Goal: Task Accomplishment & Management: Manage account settings

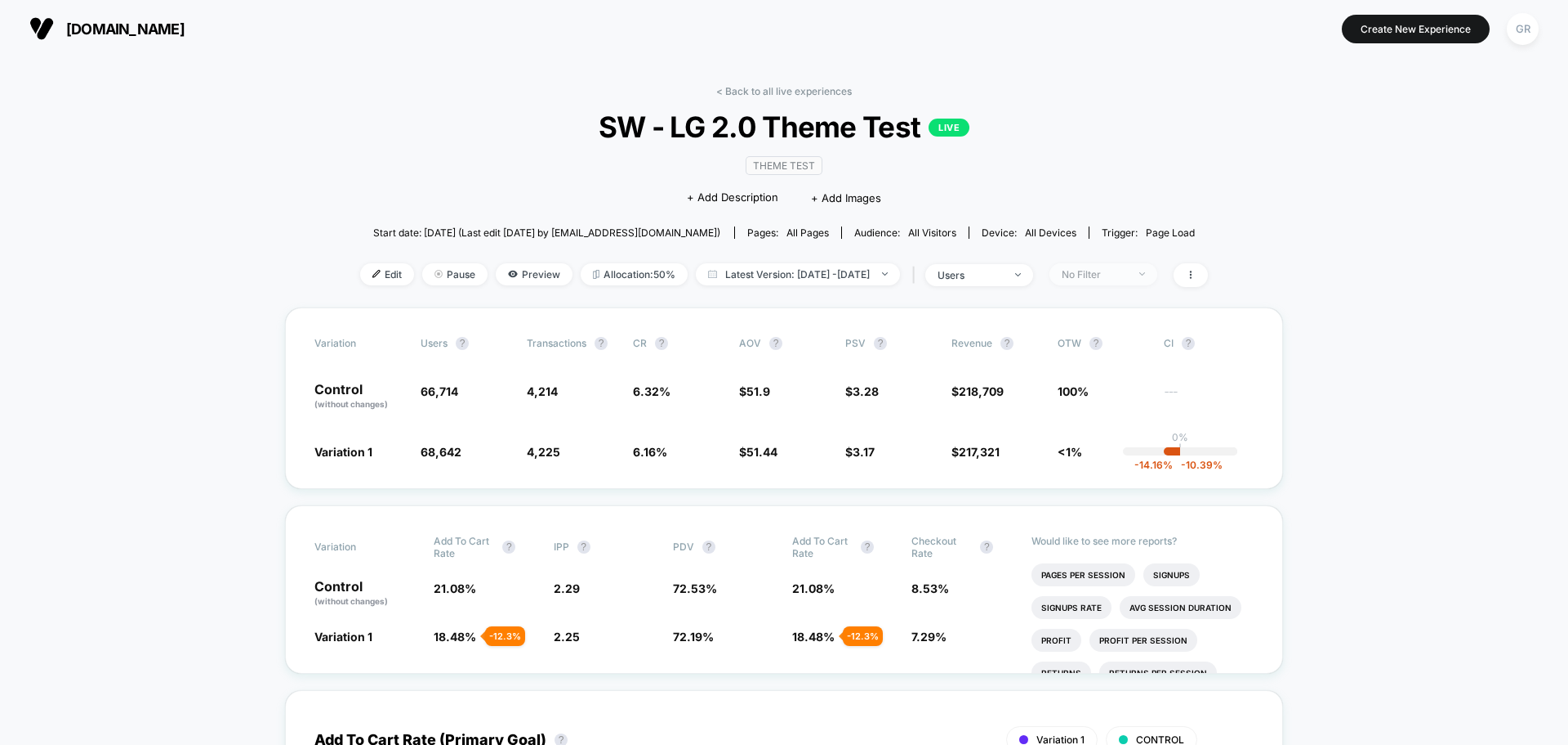
click at [1122, 279] on div "No Filter" at bounding box center [1095, 274] width 65 height 12
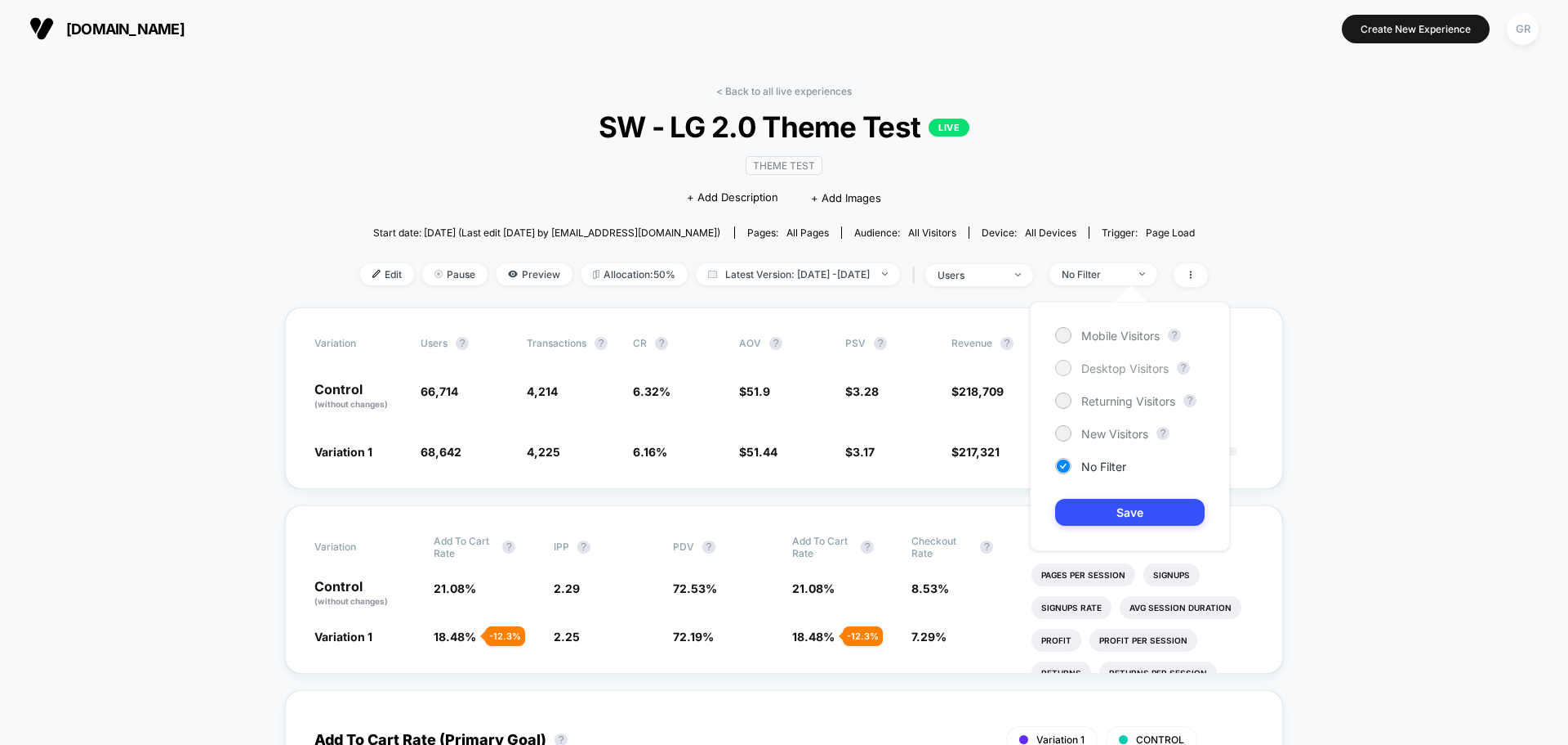
click at [1105, 371] on span "Desktop Visitors" at bounding box center [1125, 368] width 88 height 14
click at [1166, 516] on button "Save" at bounding box center [1130, 511] width 150 height 27
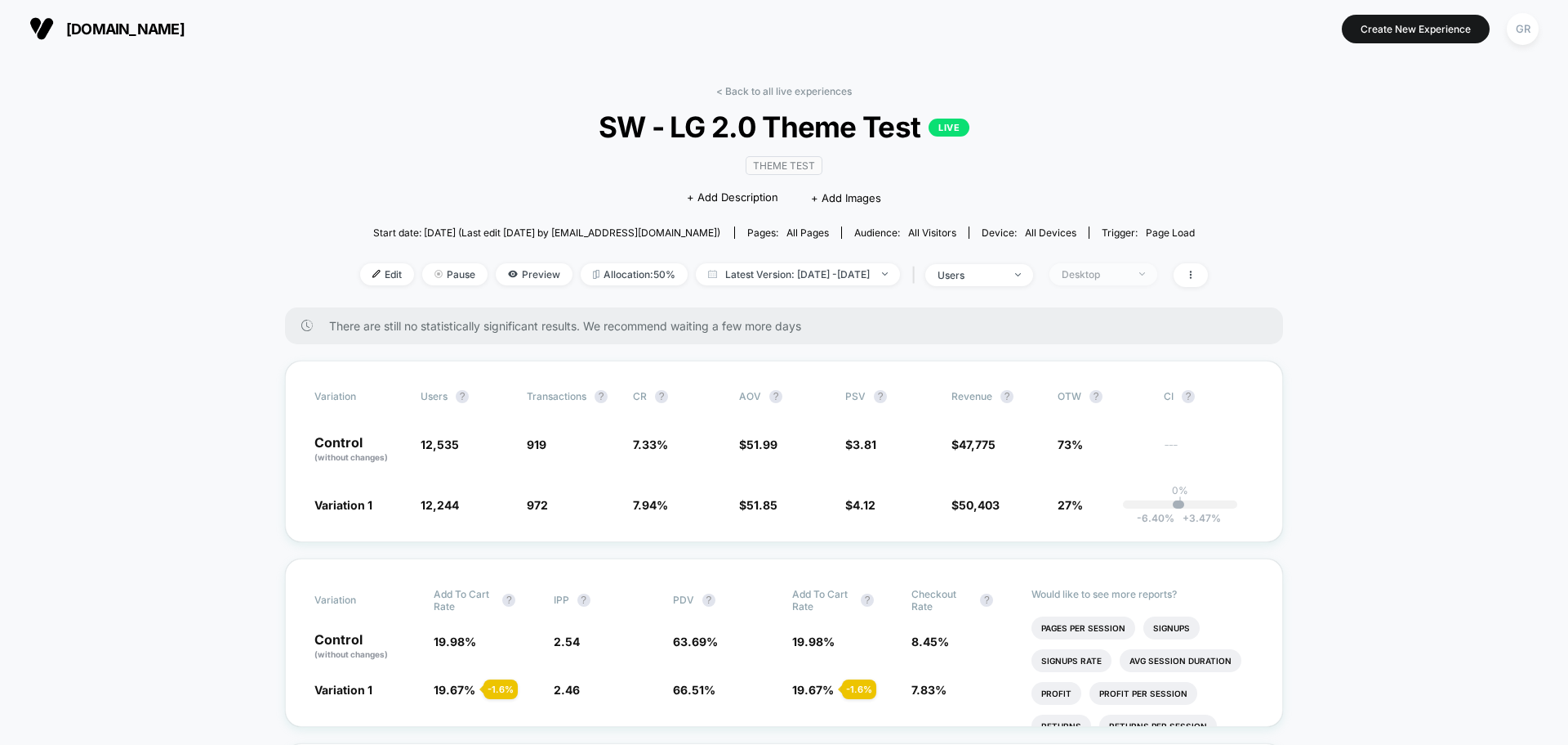
click at [1135, 266] on span "Desktop" at bounding box center [1103, 274] width 107 height 22
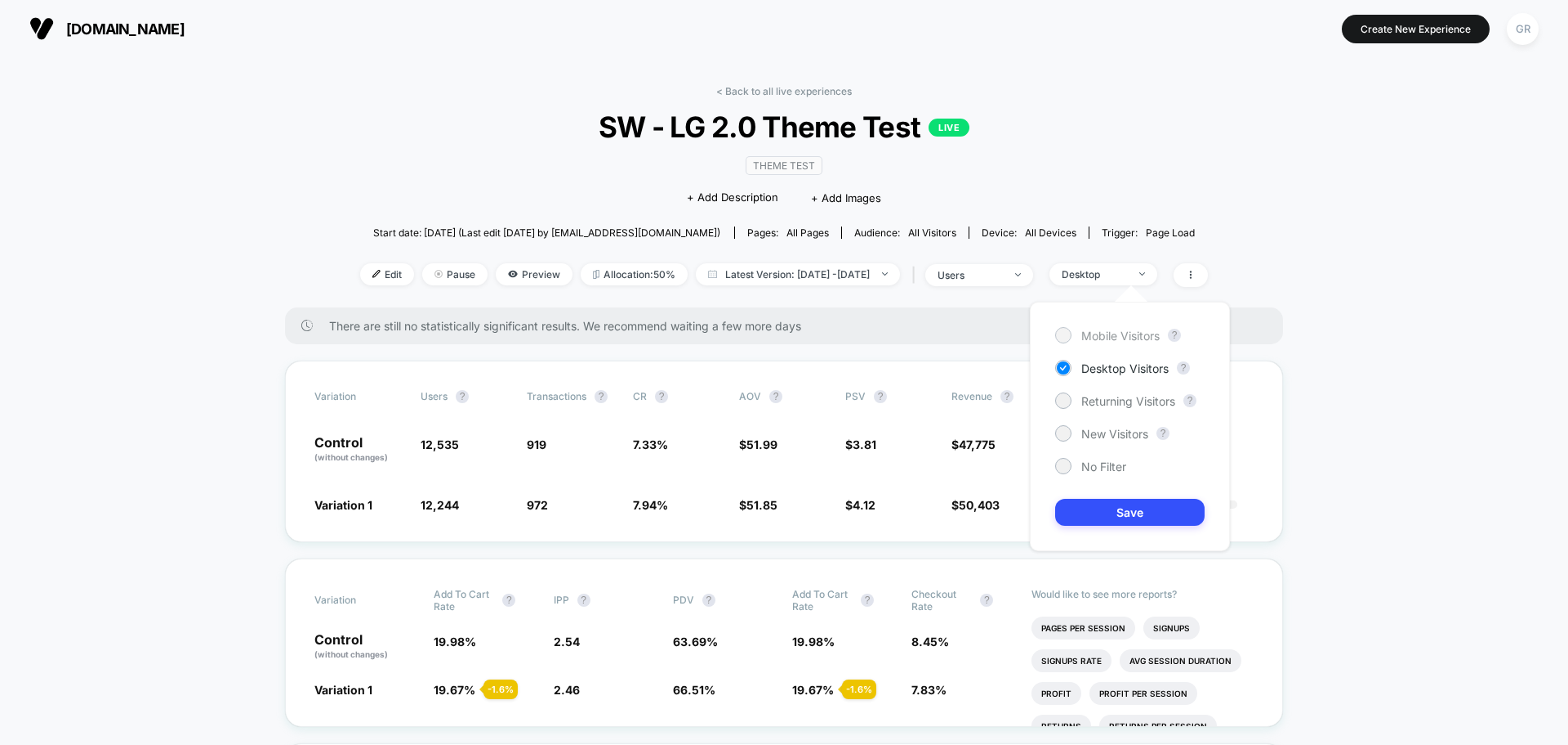
click at [1097, 335] on span "Mobile Visitors" at bounding box center [1121, 335] width 79 height 14
click at [1154, 511] on button "Save" at bounding box center [1130, 511] width 150 height 27
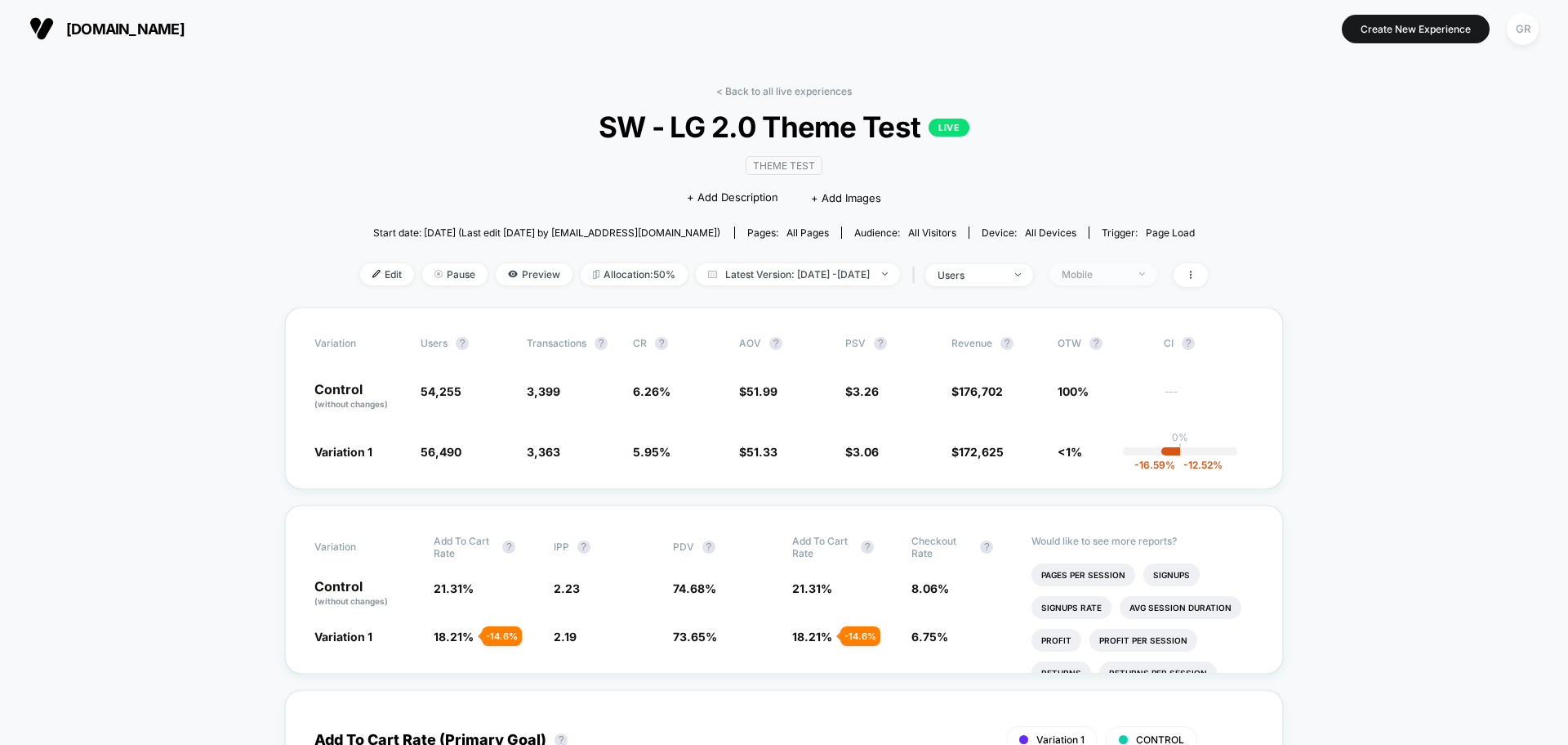
click at [1120, 273] on div "Mobile" at bounding box center [1095, 274] width 65 height 12
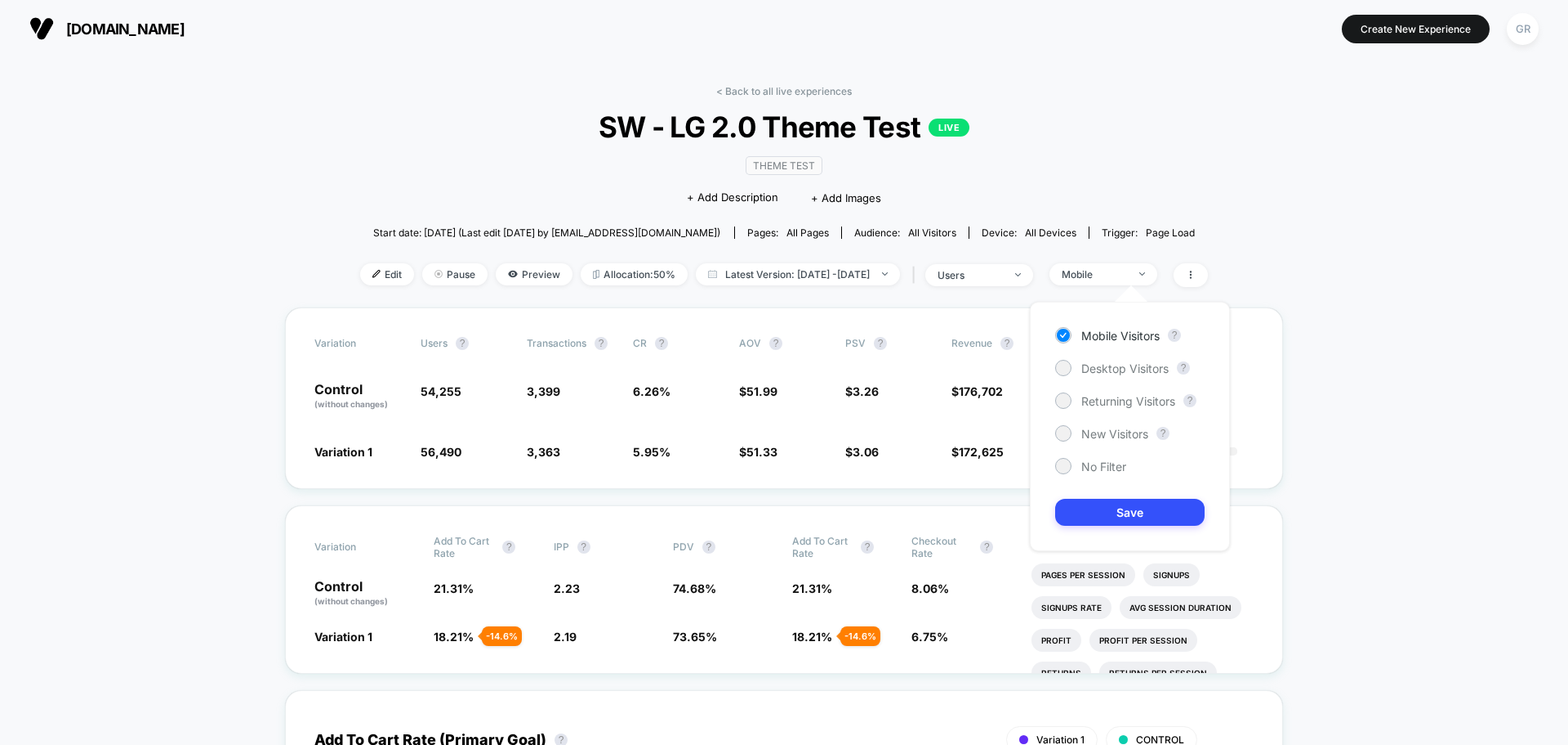
click at [1098, 359] on div "Mobile Visitors ? Desktop Visitors ? Returning Visitors ? New Visitors ? No Fil…" at bounding box center [1129, 426] width 200 height 250
click at [1098, 462] on span "No Filter" at bounding box center [1105, 466] width 45 height 14
click at [1108, 514] on button "Save" at bounding box center [1130, 511] width 150 height 27
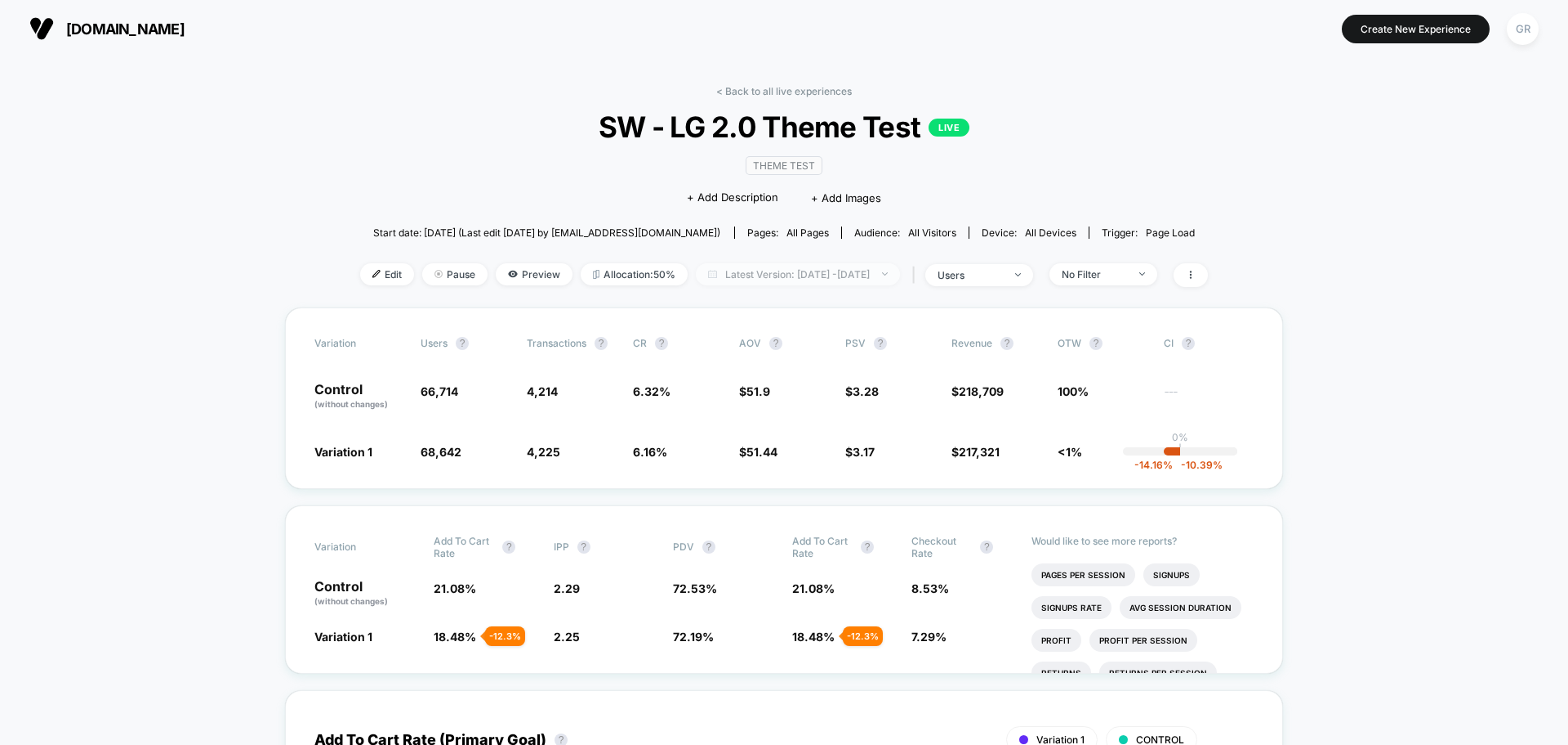
click at [801, 277] on span "Latest Version: [DATE] - [DATE]" at bounding box center [798, 274] width 204 height 22
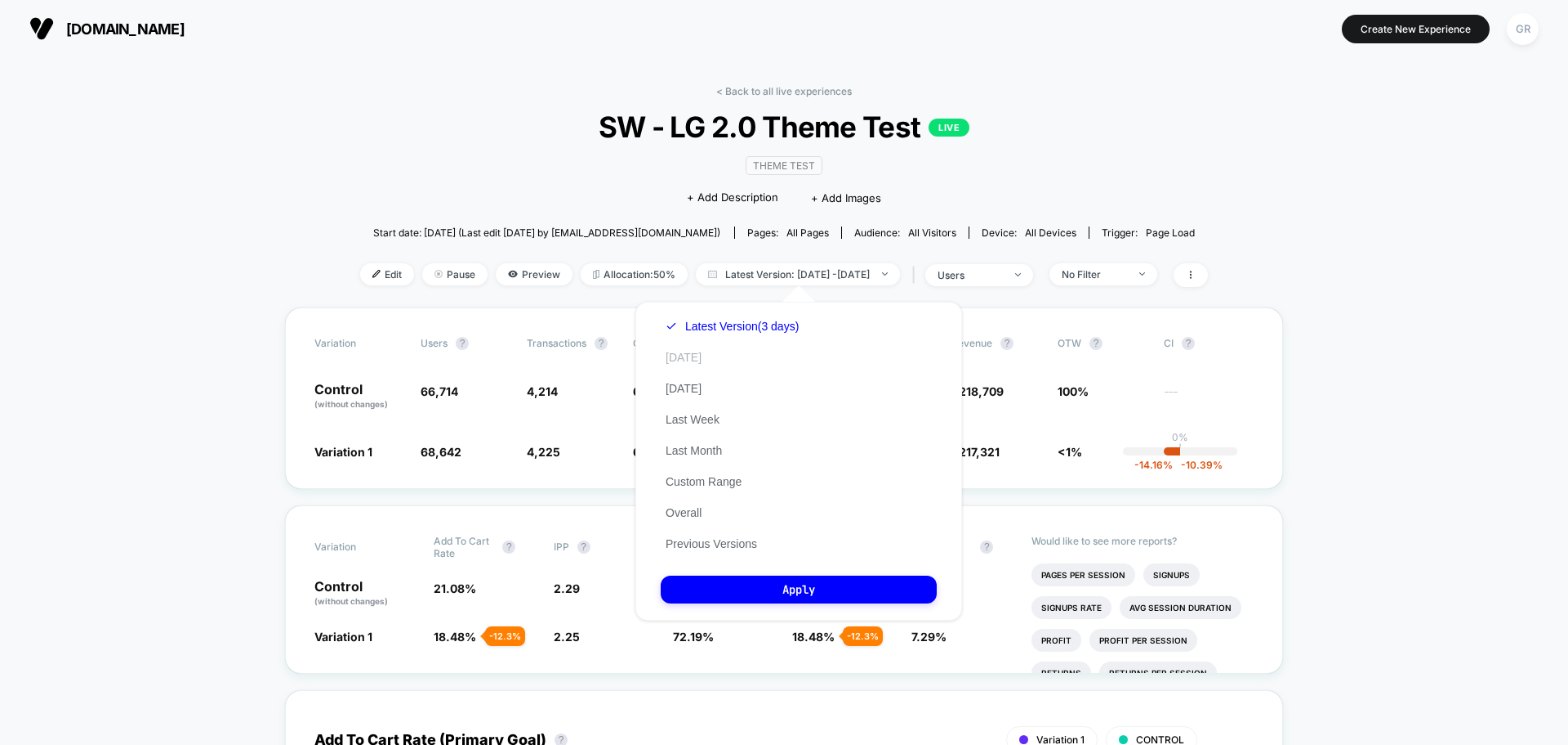
click at [682, 352] on button "[DATE]" at bounding box center [683, 357] width 45 height 15
click at [839, 588] on button "Apply" at bounding box center [799, 589] width 276 height 28
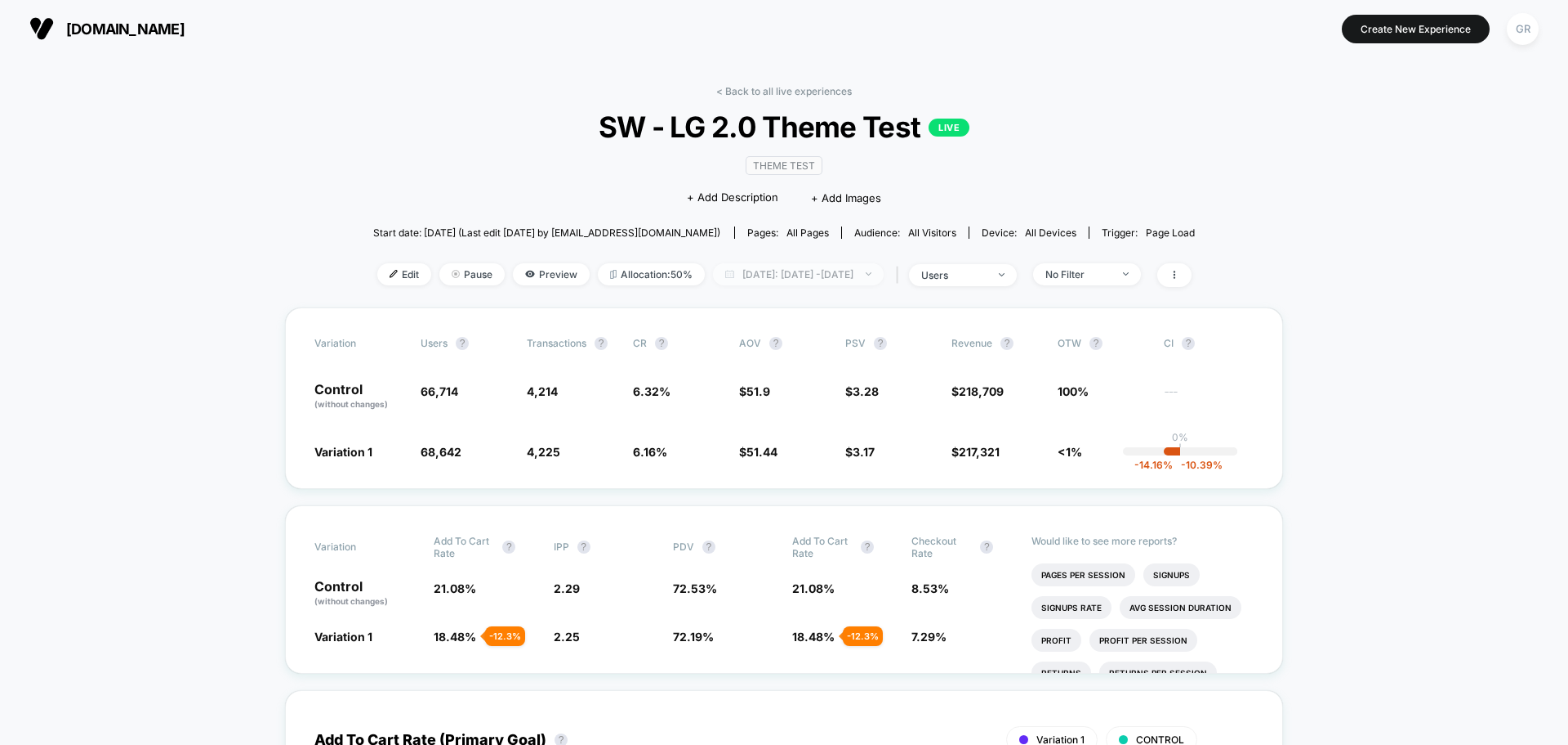
click at [834, 283] on span "[DATE]: [DATE] - [DATE]" at bounding box center [798, 274] width 171 height 22
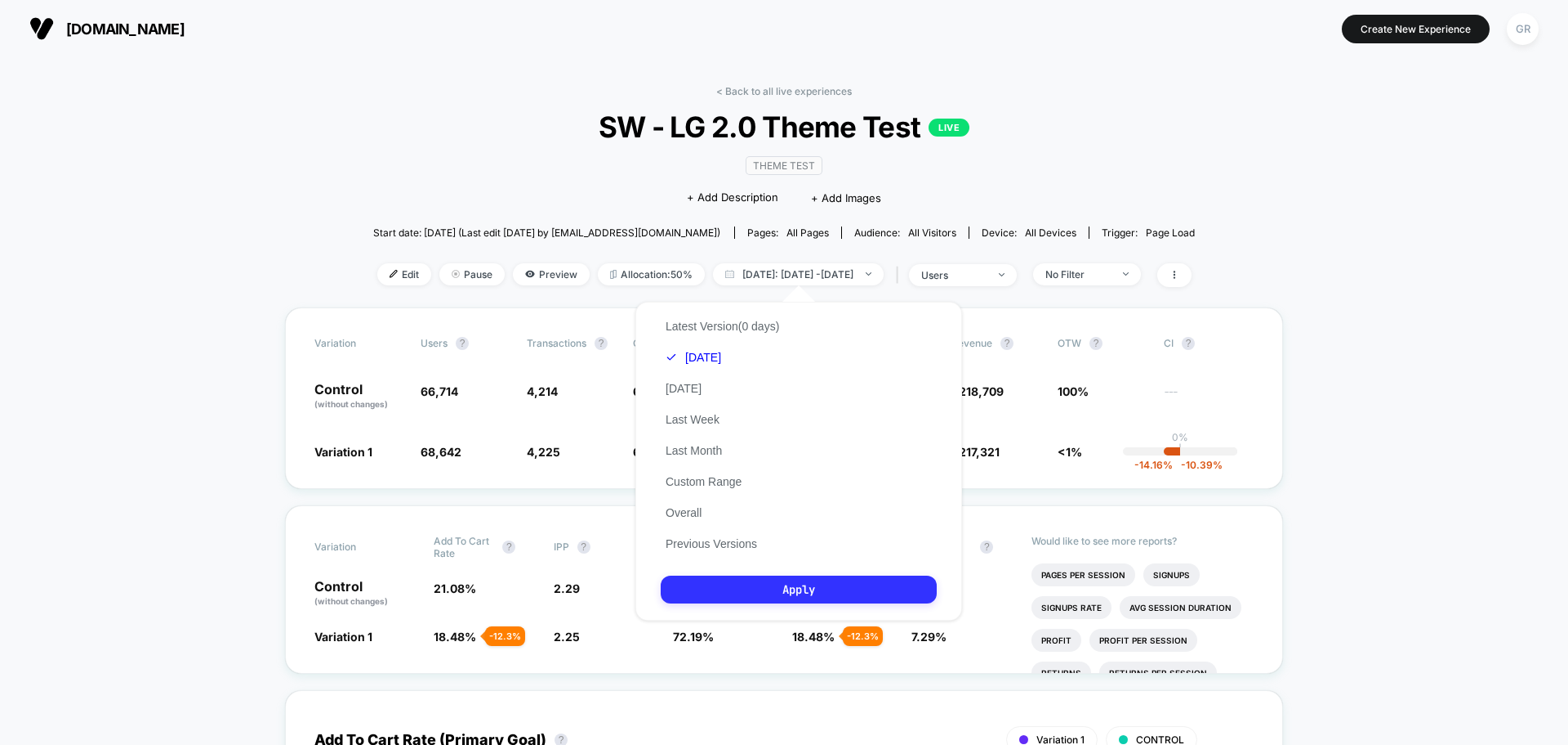
click at [884, 595] on button "Apply" at bounding box center [799, 589] width 276 height 28
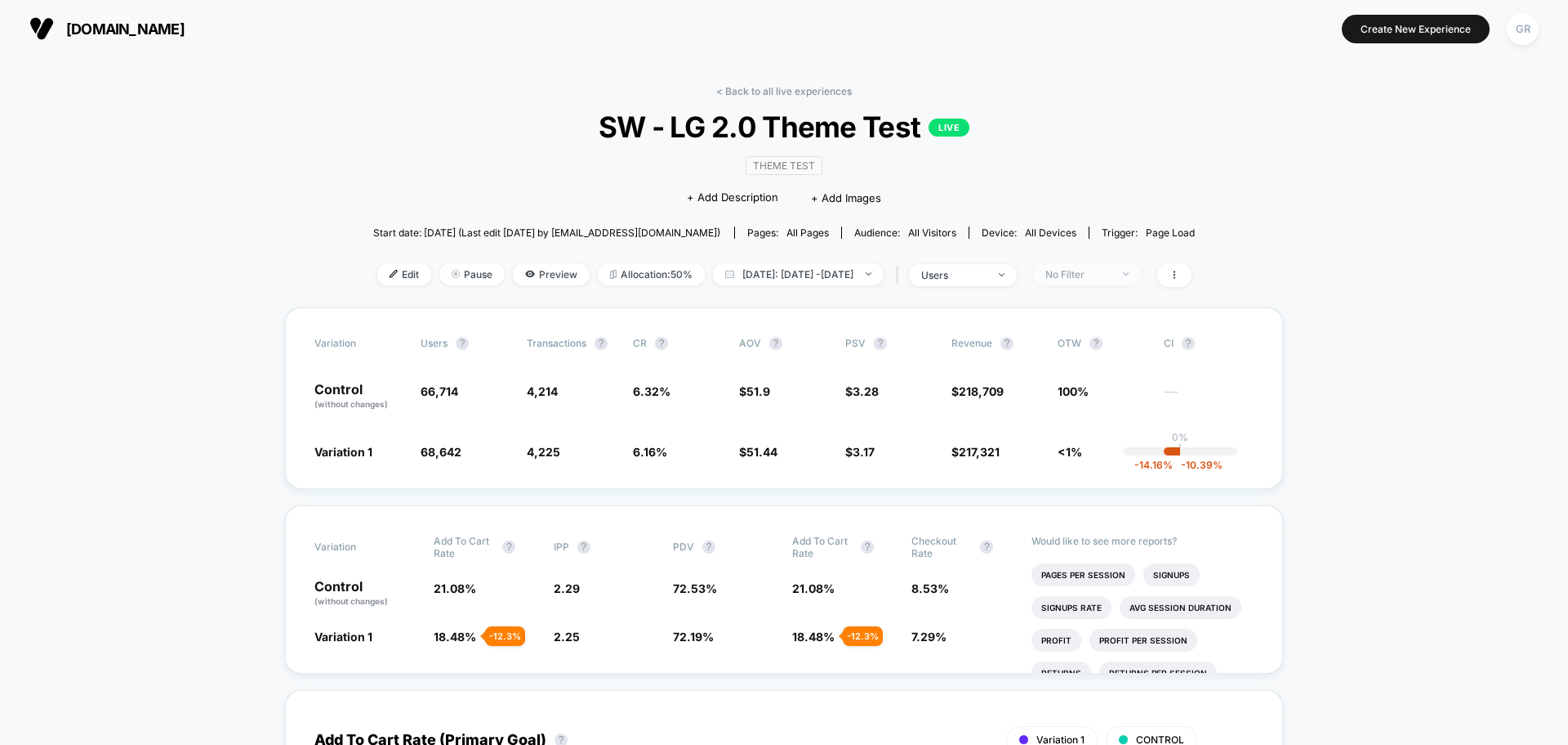
click at [1110, 268] on div "No Filter" at bounding box center [1078, 274] width 65 height 12
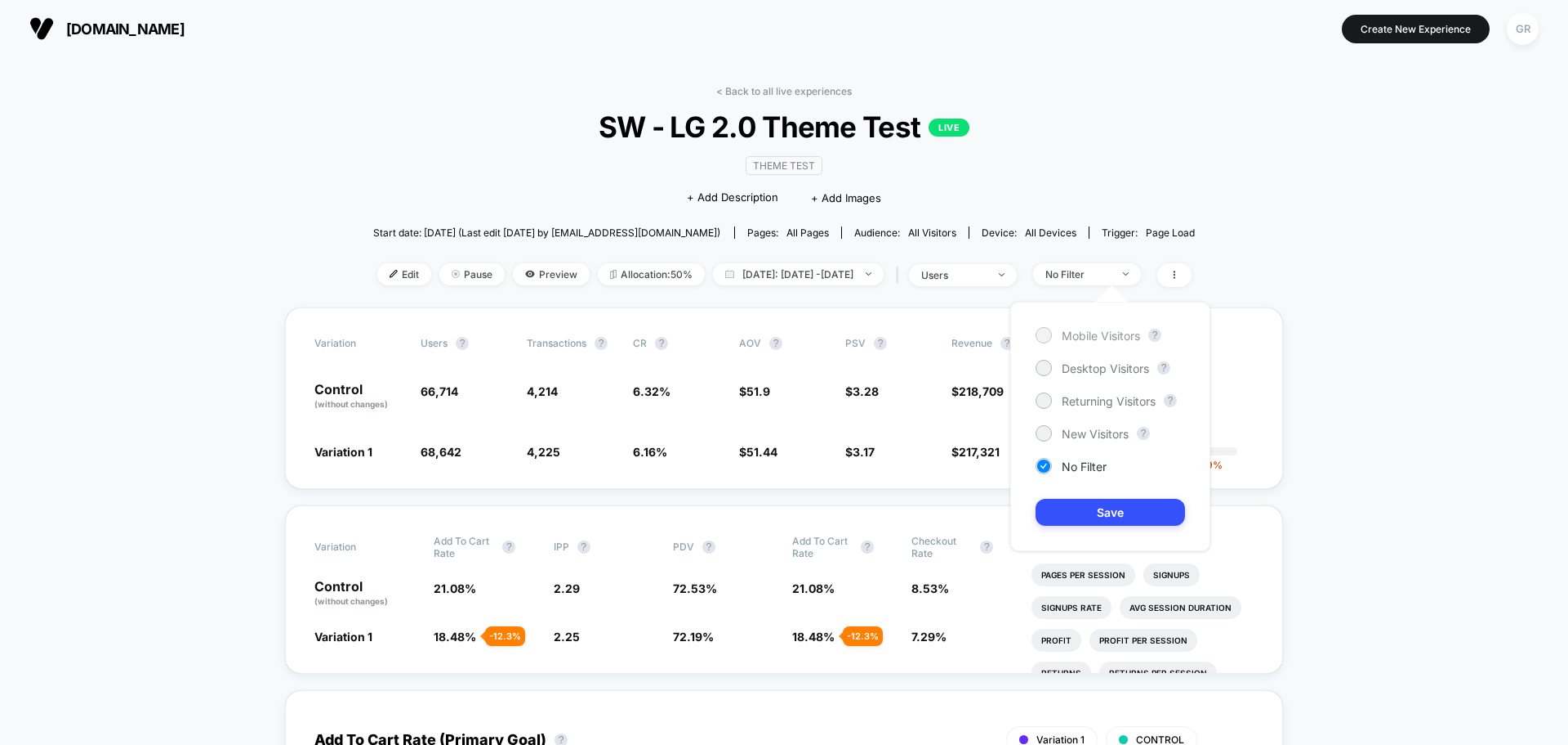
click at [1049, 336] on div at bounding box center [1043, 335] width 12 height 12
click at [1113, 513] on button "Save" at bounding box center [1110, 511] width 150 height 27
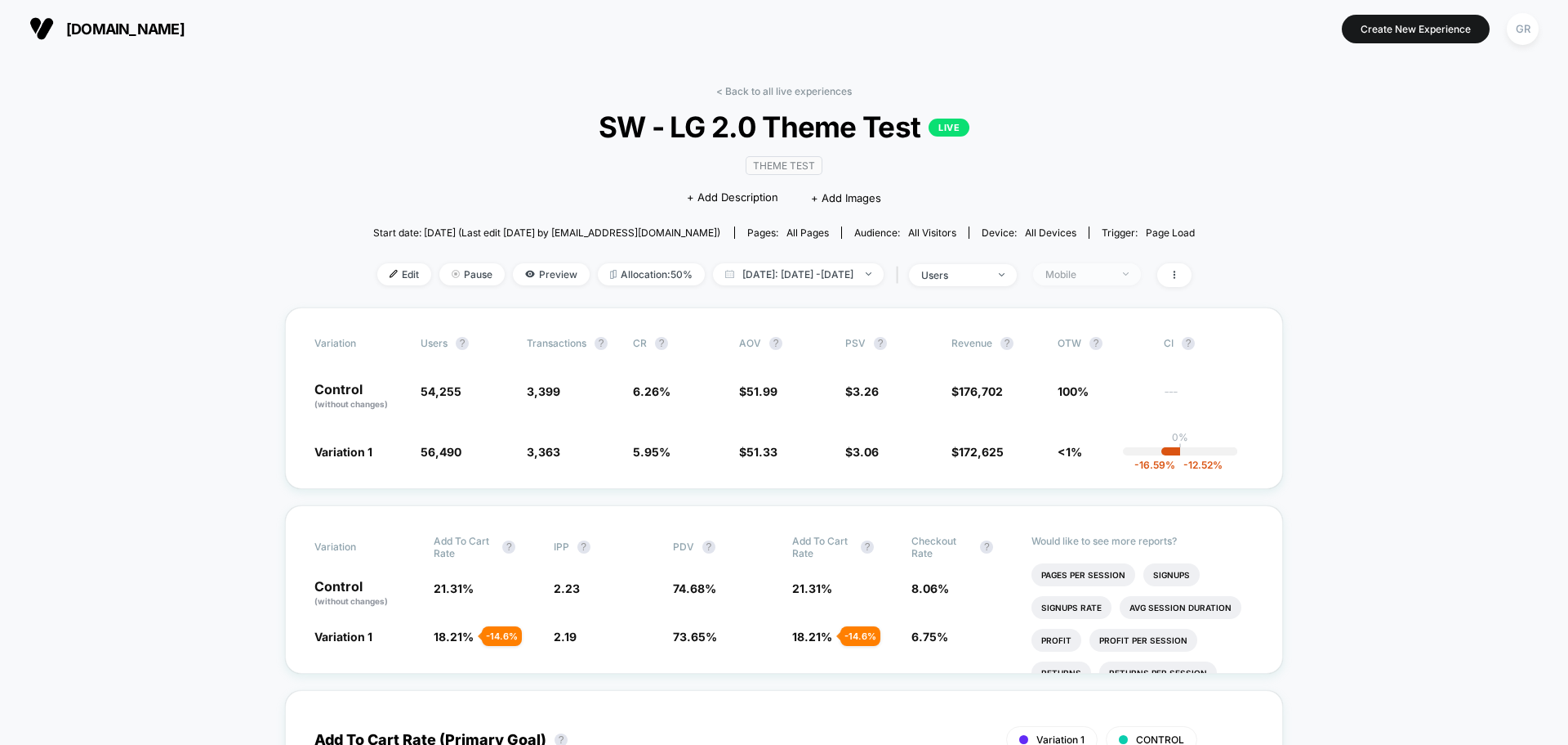
click at [1110, 279] on div "Mobile" at bounding box center [1078, 274] width 65 height 12
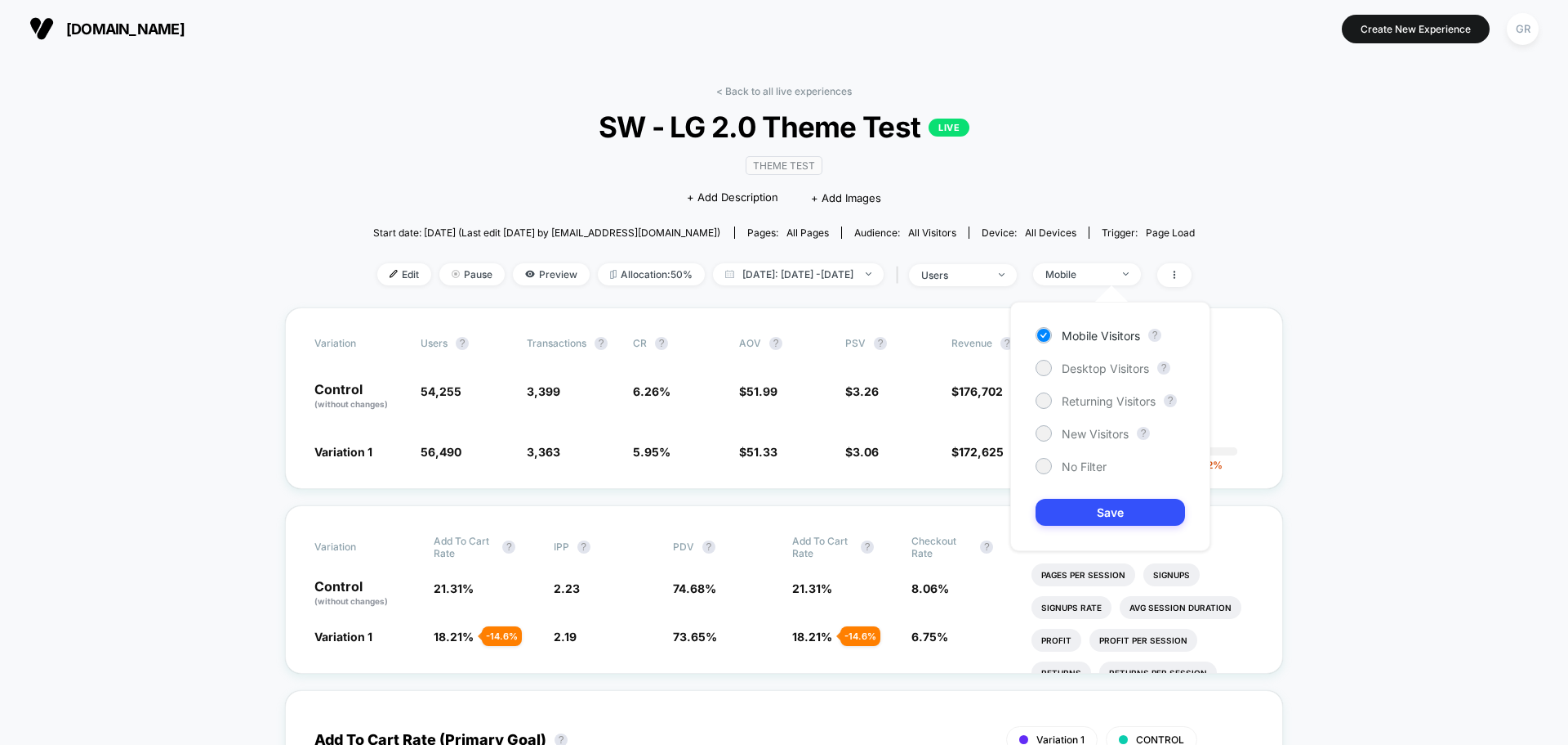
click at [1030, 427] on div "Mobile Visitors ? Desktop Visitors ? Returning Visitors ? New Visitors ? No Fil…" at bounding box center [1110, 426] width 200 height 250
click at [1050, 427] on div at bounding box center [1043, 433] width 17 height 17
click at [1094, 506] on button "Save" at bounding box center [1110, 511] width 150 height 27
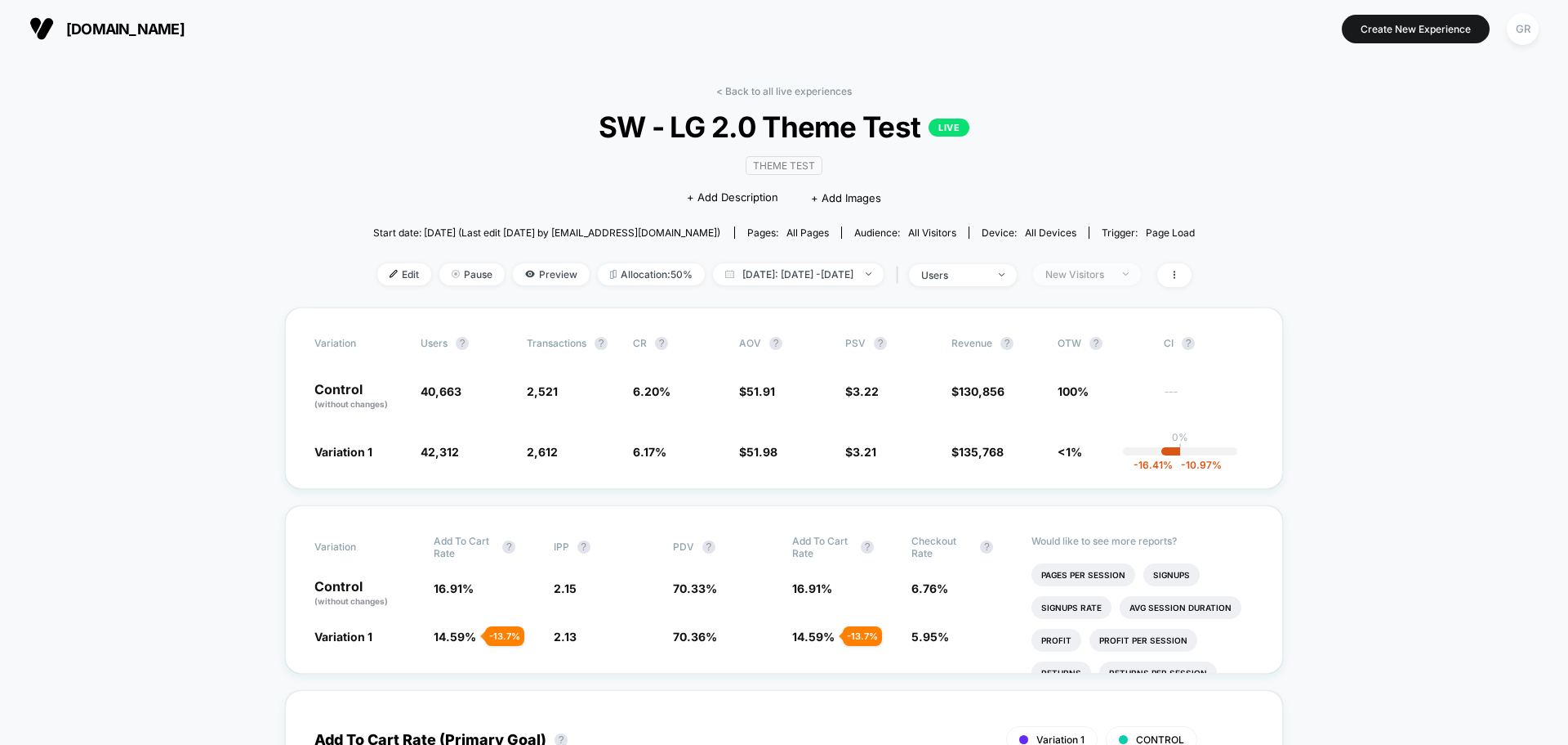
click at [1097, 283] on span "New Visitors" at bounding box center [1087, 274] width 107 height 22
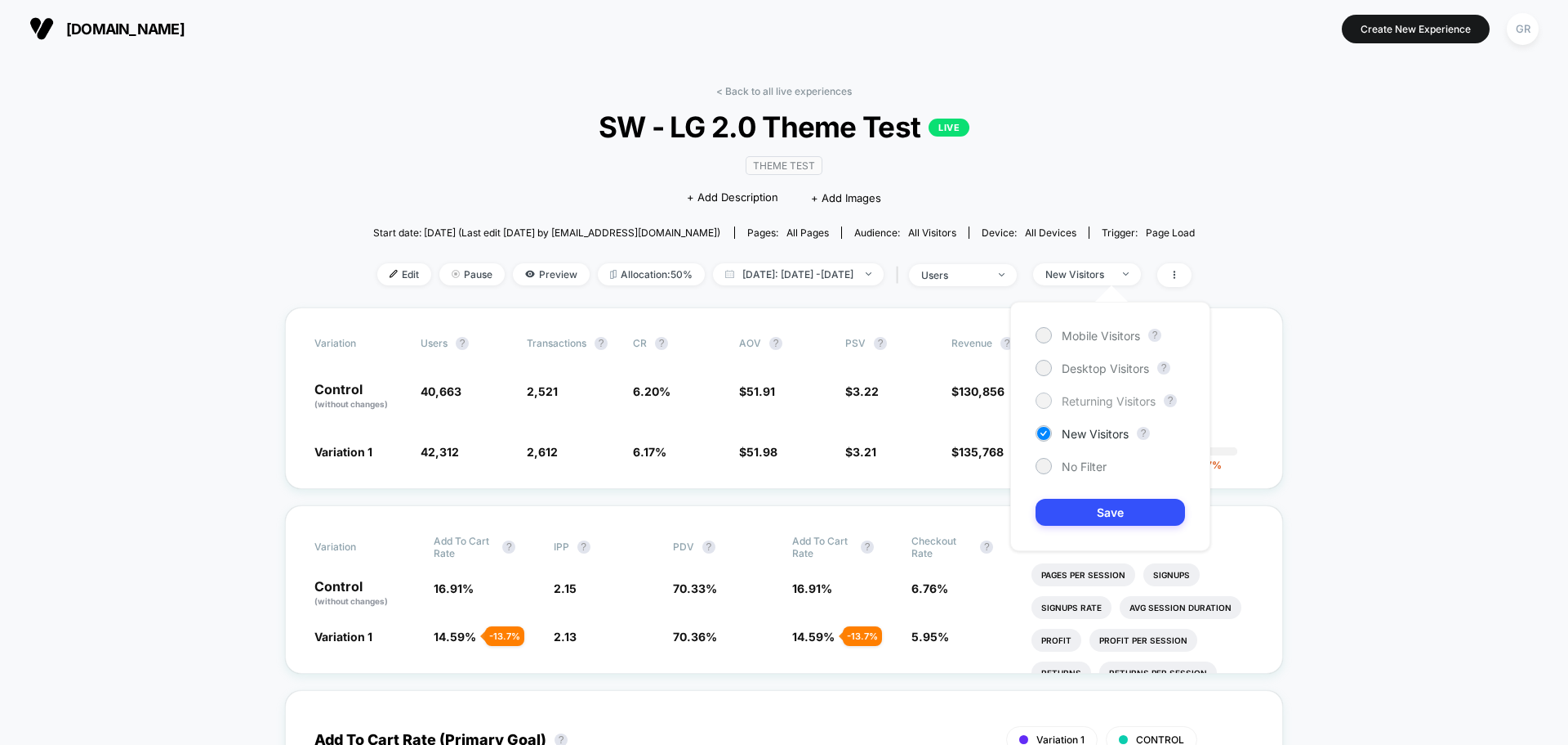
click at [1046, 394] on div at bounding box center [1043, 400] width 12 height 12
click at [1091, 511] on button "Save" at bounding box center [1110, 511] width 150 height 27
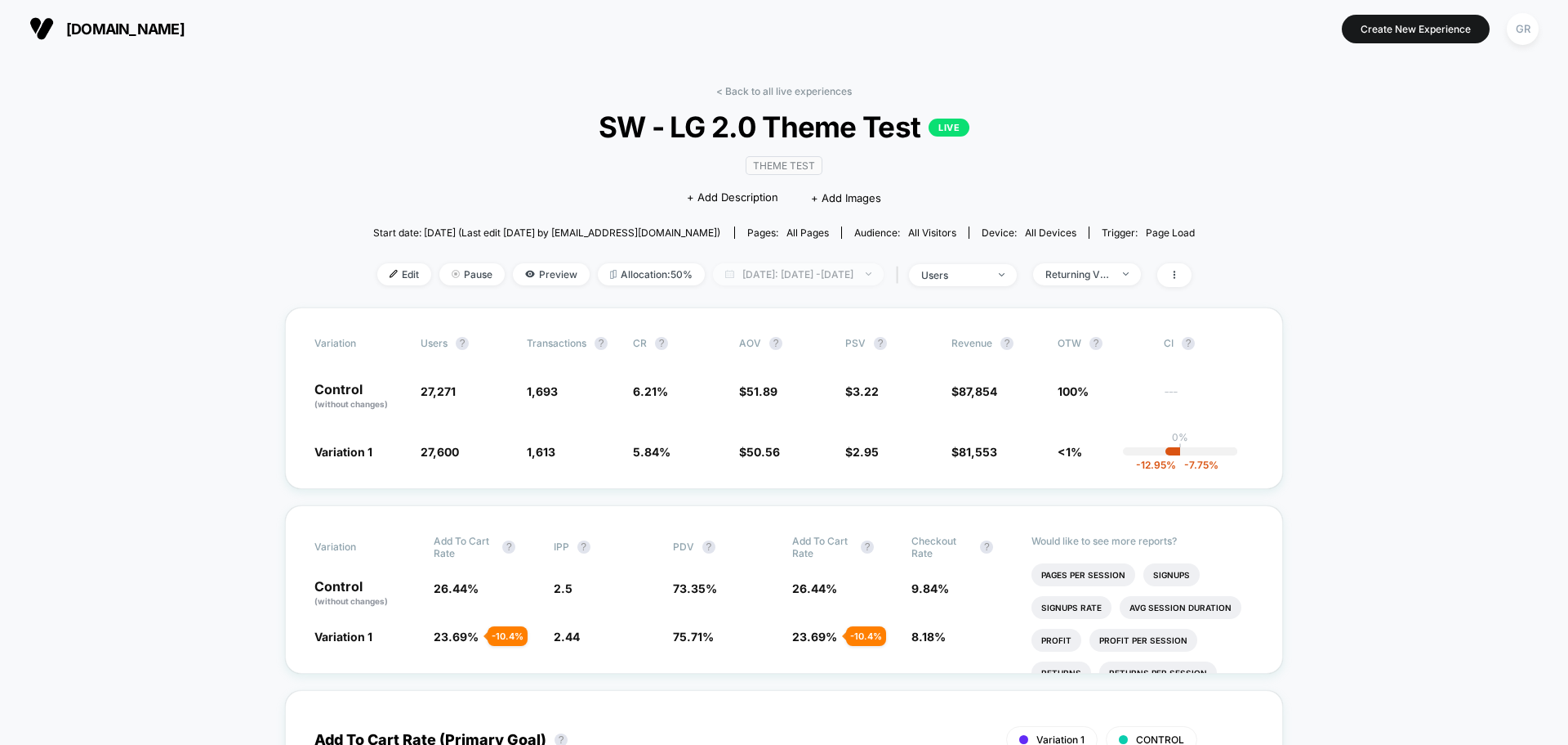
click at [765, 283] on span "[DATE]: [DATE] - [DATE]" at bounding box center [798, 274] width 171 height 22
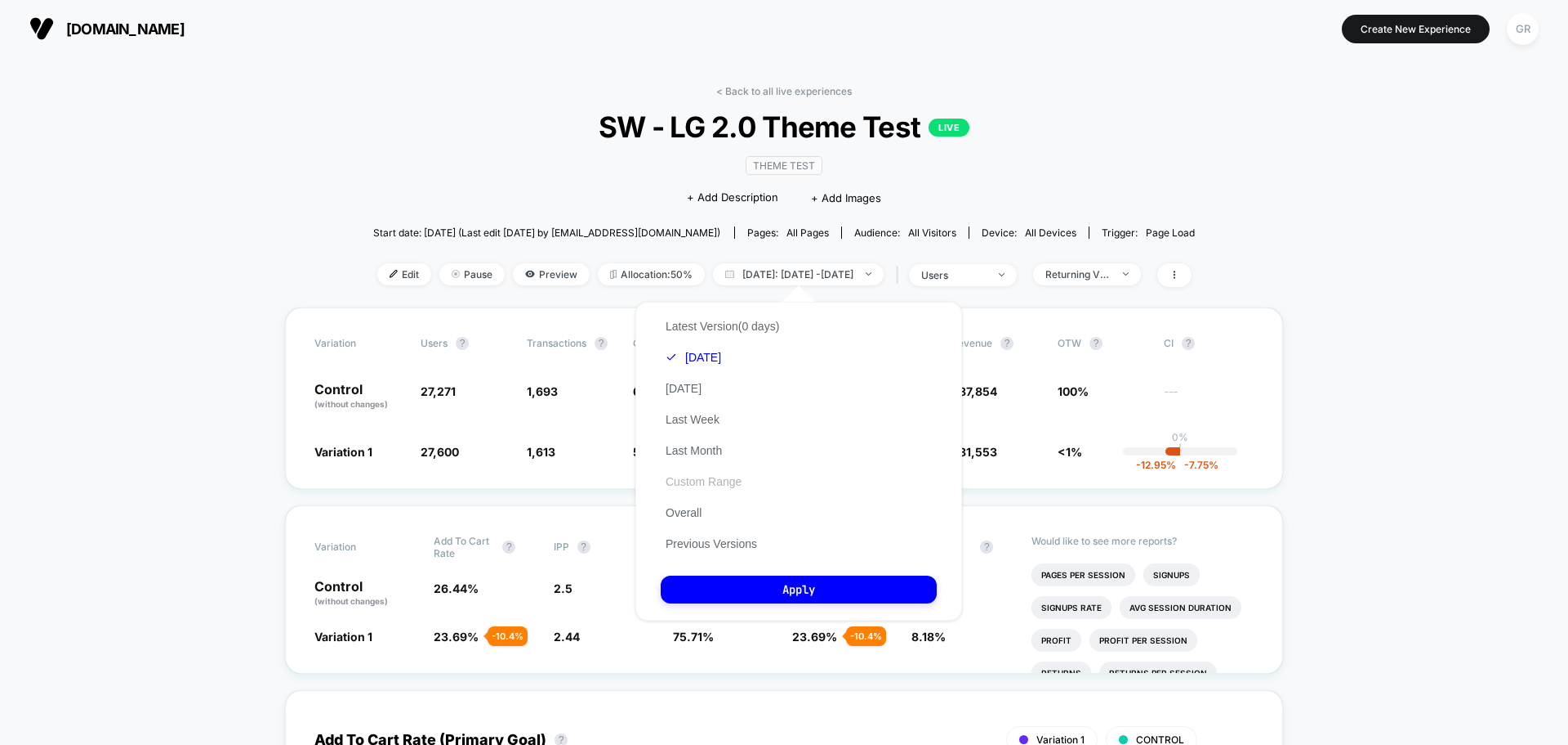
click at [722, 484] on button "Custom Range" at bounding box center [703, 481] width 86 height 15
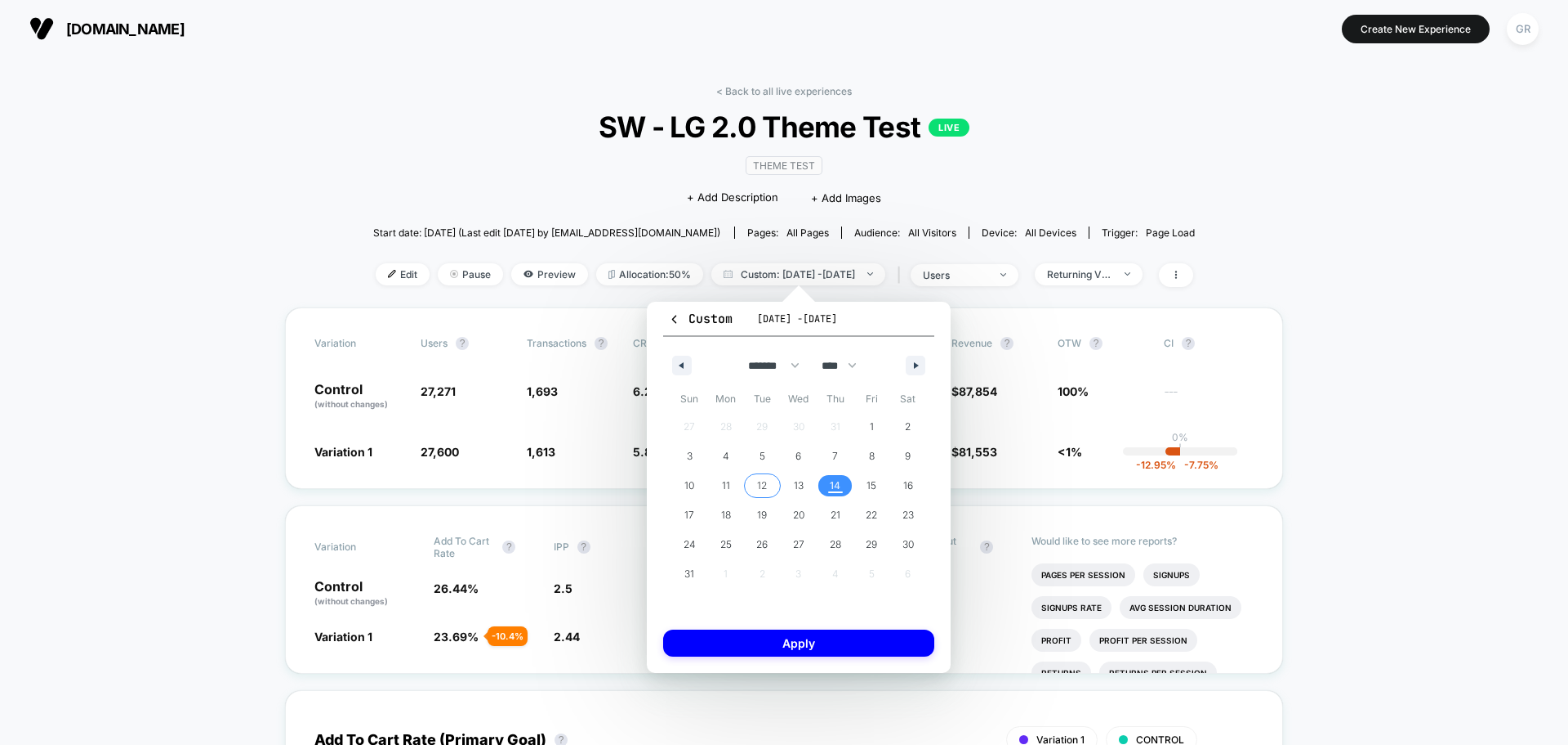
click at [751, 489] on span "12" at bounding box center [762, 485] width 36 height 22
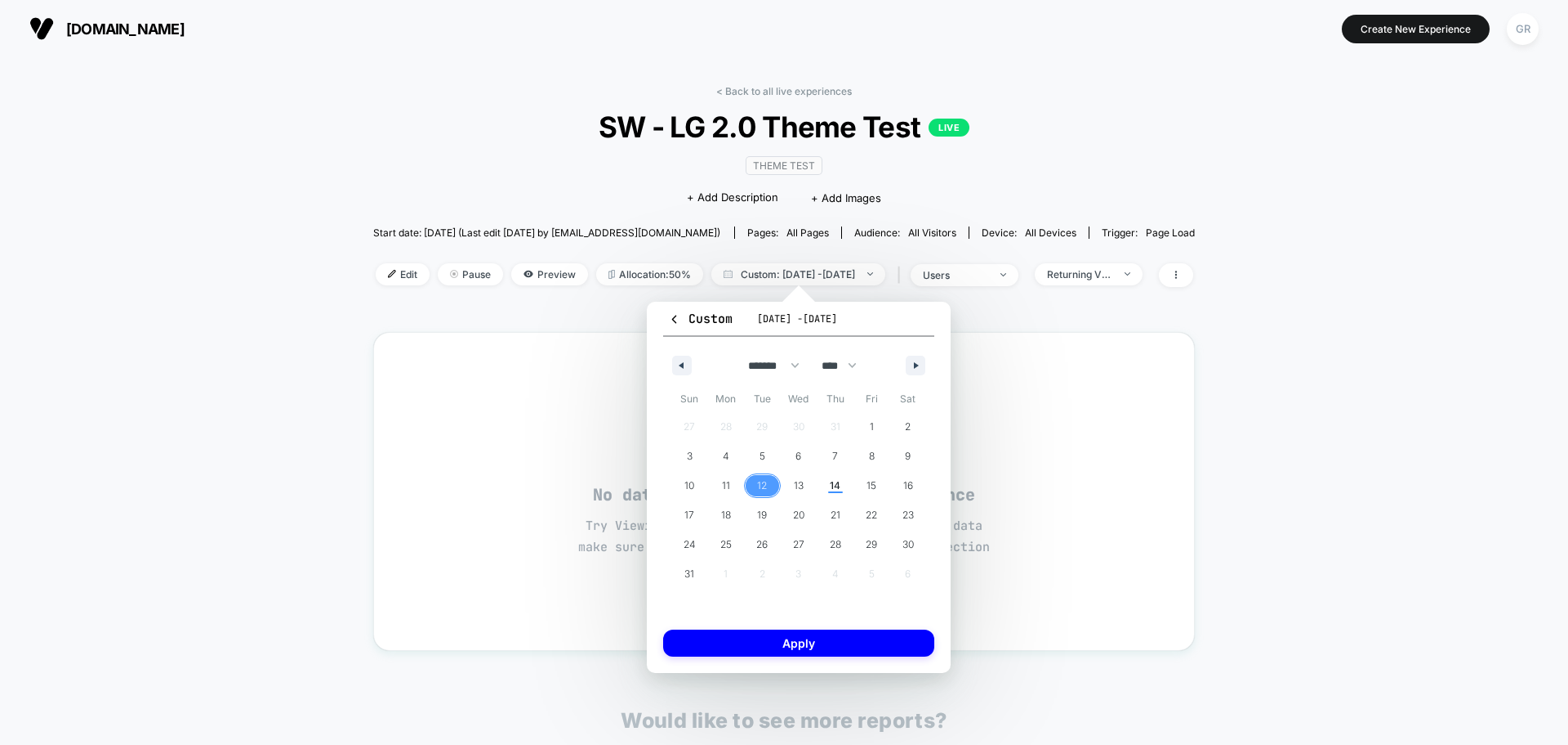
click at [768, 487] on span "12" at bounding box center [762, 485] width 36 height 22
click at [804, 634] on button "Apply" at bounding box center [799, 642] width 271 height 27
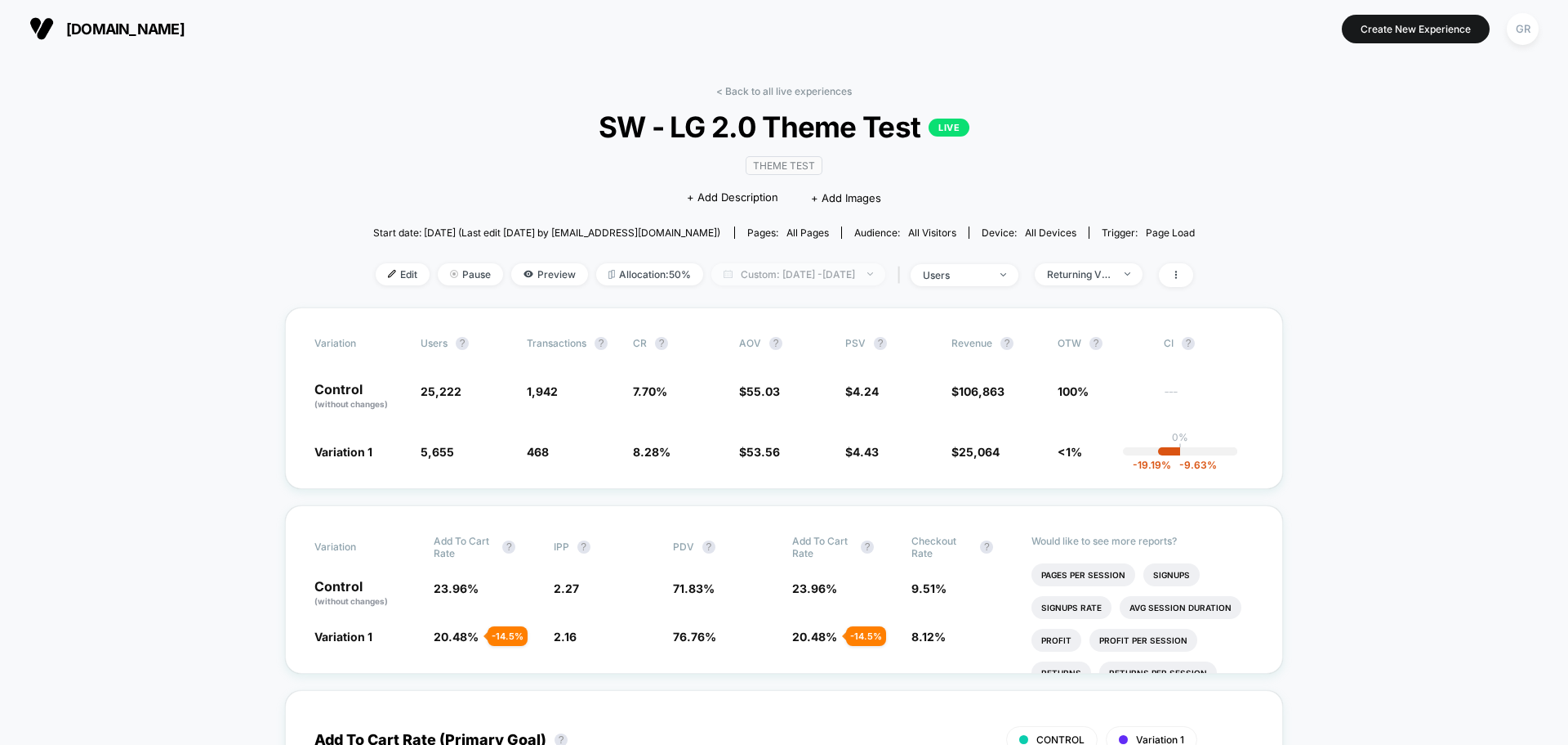
click at [807, 277] on span "Custom: [DATE] - [DATE]" at bounding box center [798, 274] width 174 height 22
select select "*"
select select "****"
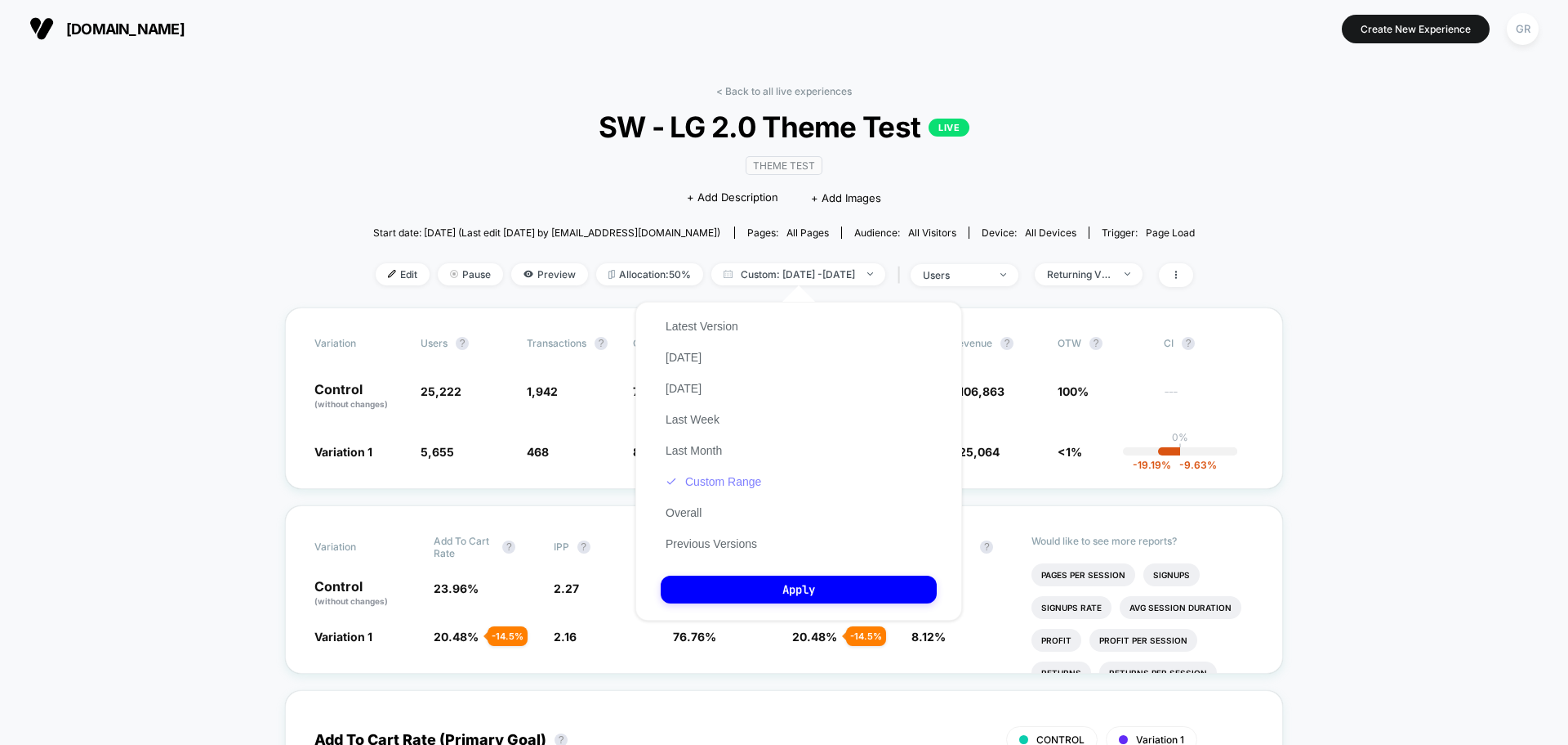
click at [721, 475] on div "Latest Version [DATE] [DATE] Last Week Last Month Custom Range Overall Previous…" at bounding box center [713, 435] width 106 height 249
click at [721, 479] on button "Custom Range" at bounding box center [713, 481] width 106 height 15
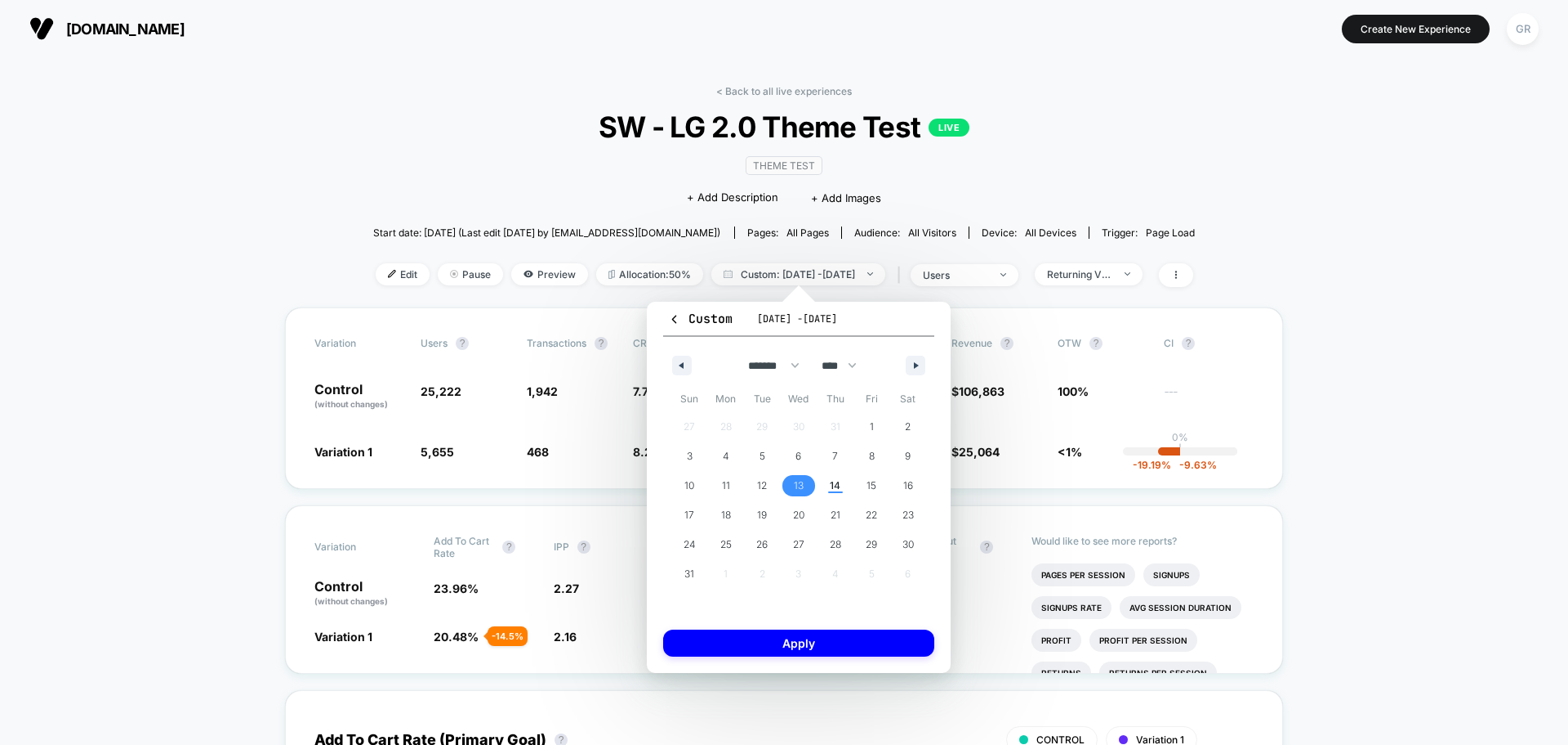
click at [802, 480] on span "13" at bounding box center [799, 485] width 10 height 30
click at [812, 640] on button "Apply" at bounding box center [799, 642] width 271 height 27
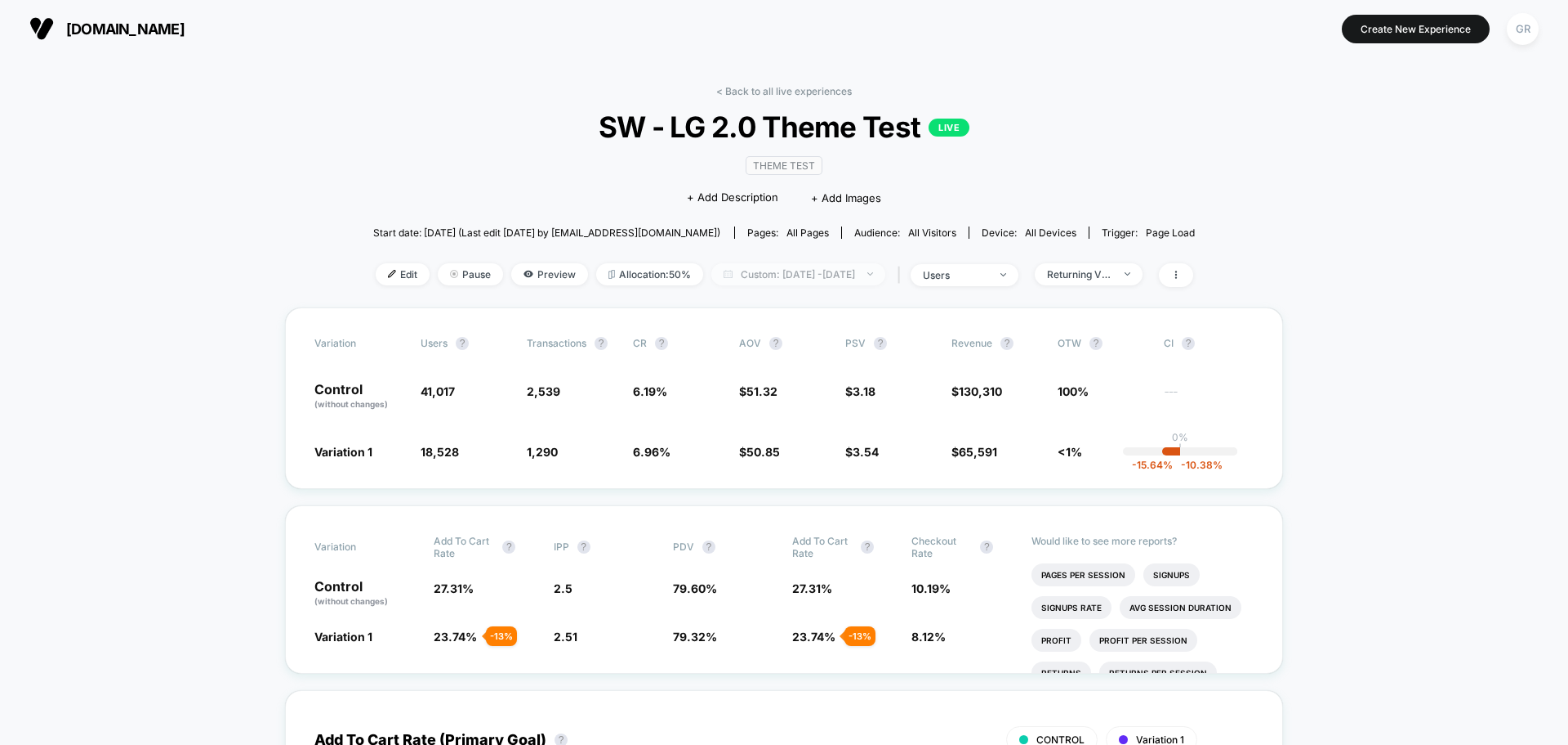
drag, startPoint x: 846, startPoint y: 276, endPoint x: 827, endPoint y: 278, distance: 19.1
click at [846, 276] on span "Custom: [DATE] - [DATE]" at bounding box center [798, 274] width 174 height 22
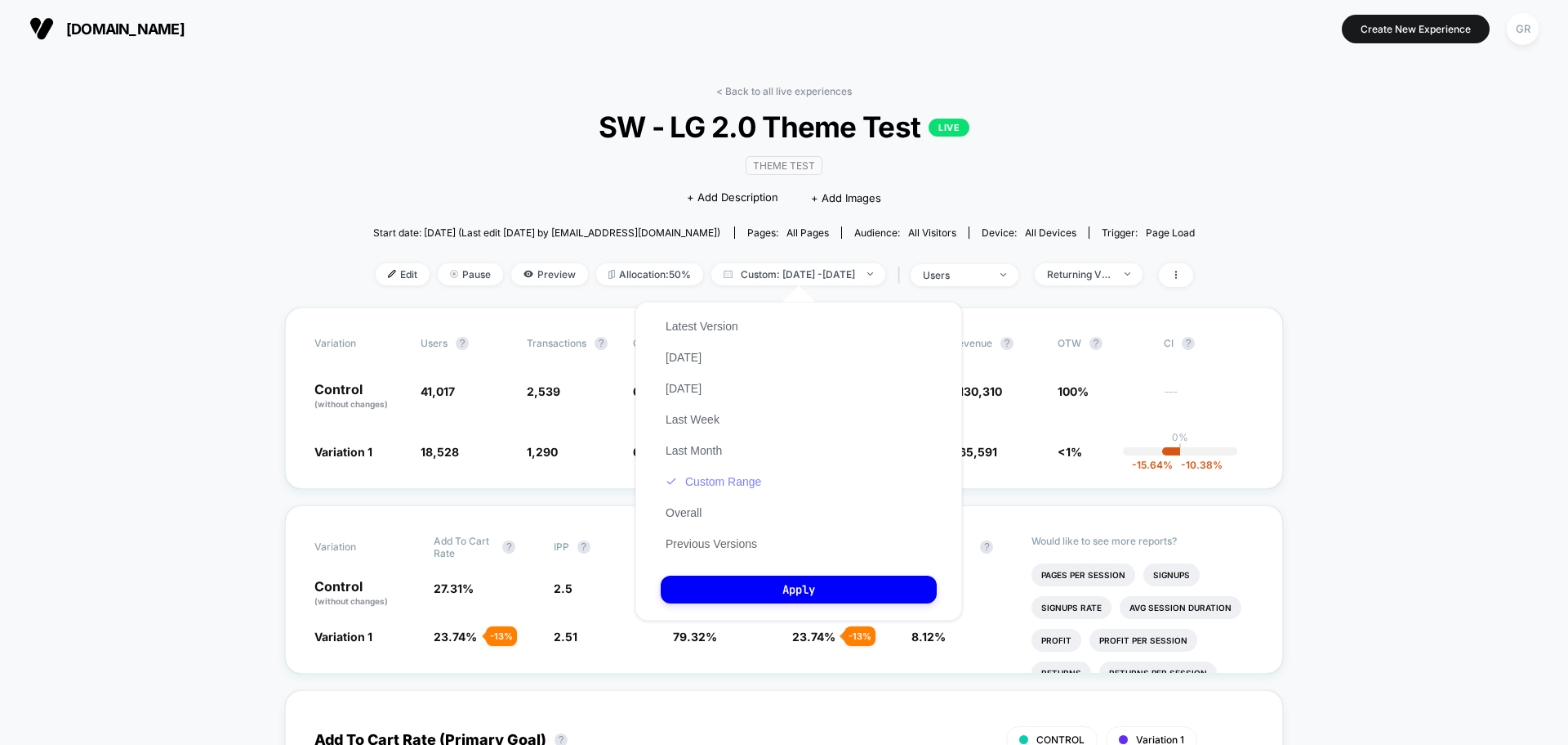
click at [716, 480] on button "Custom Range" at bounding box center [713, 481] width 106 height 15
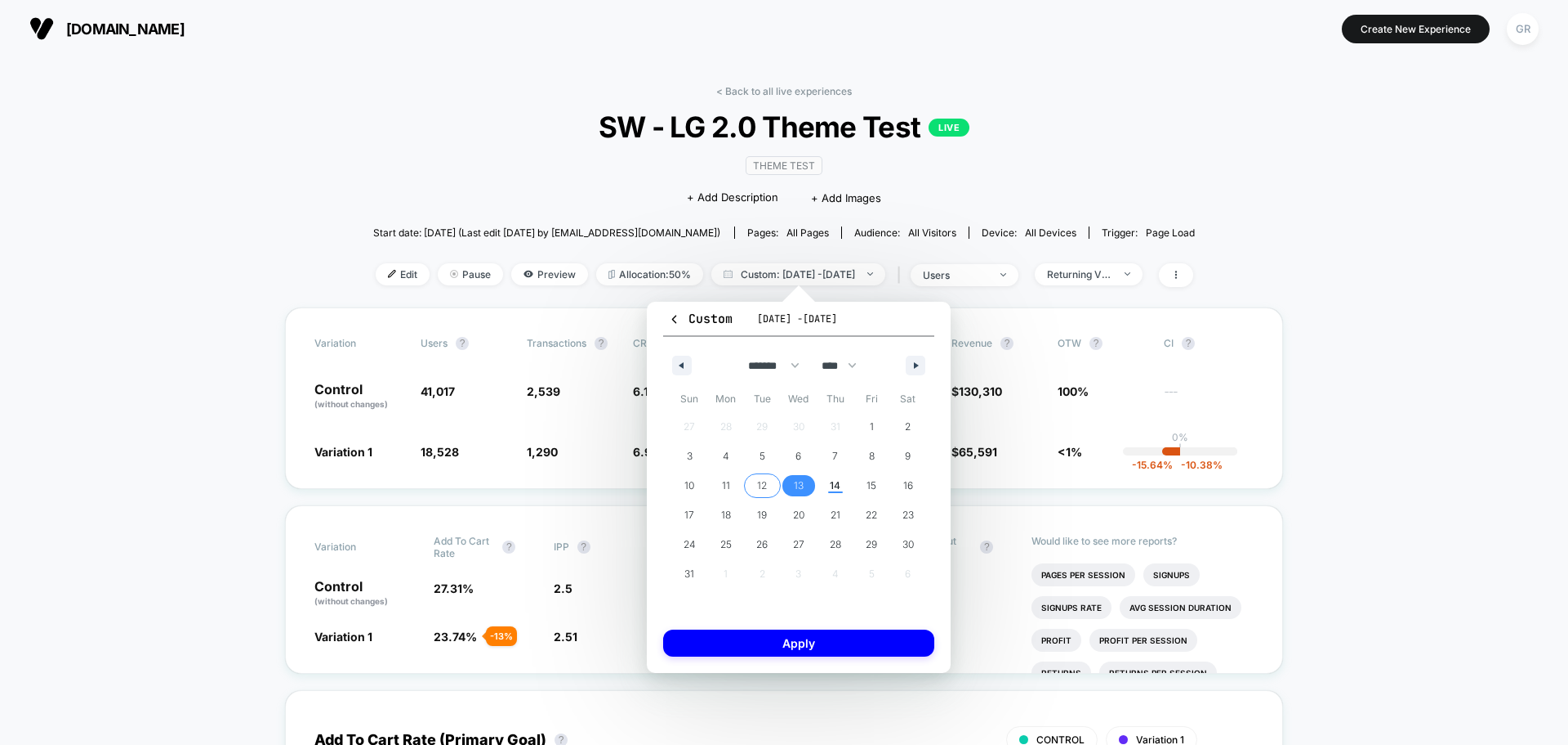
click at [839, 487] on span "14" at bounding box center [835, 485] width 11 height 30
click at [835, 484] on span "14" at bounding box center [835, 485] width 11 height 30
click at [836, 484] on span "14" at bounding box center [835, 485] width 11 height 30
click at [830, 635] on button "Apply" at bounding box center [799, 642] width 271 height 27
